Goal: Transaction & Acquisition: Book appointment/travel/reservation

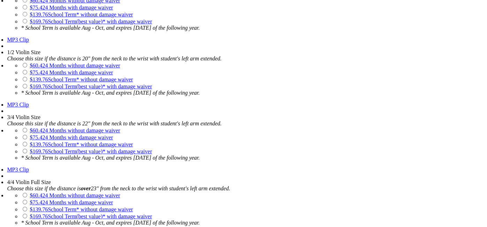
scroll to position [669, 0]
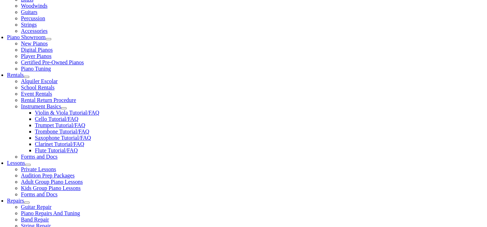
scroll to position [181, 0]
checkbox input"] "false"
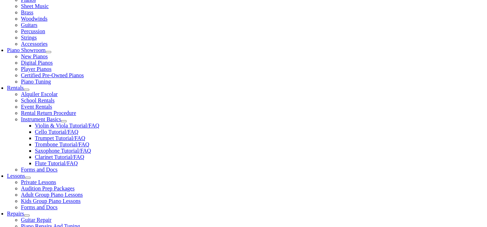
scroll to position [167, 0]
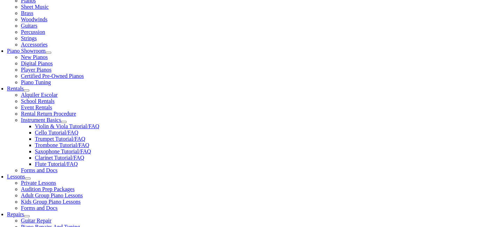
checkbox input"] "false"
checkbox input"] "true"
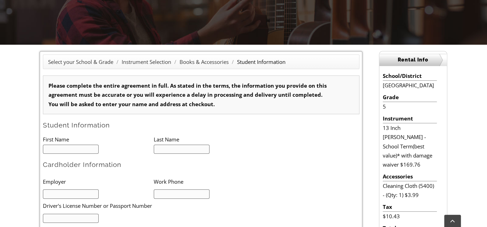
scroll to position [195, 0]
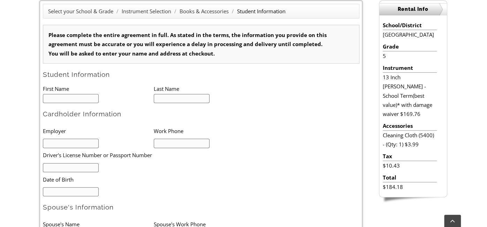
type input "1"
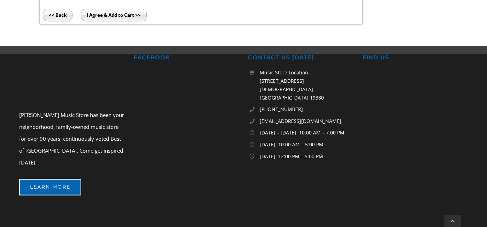
scroll to position [614, 0]
